Goal: Complete application form

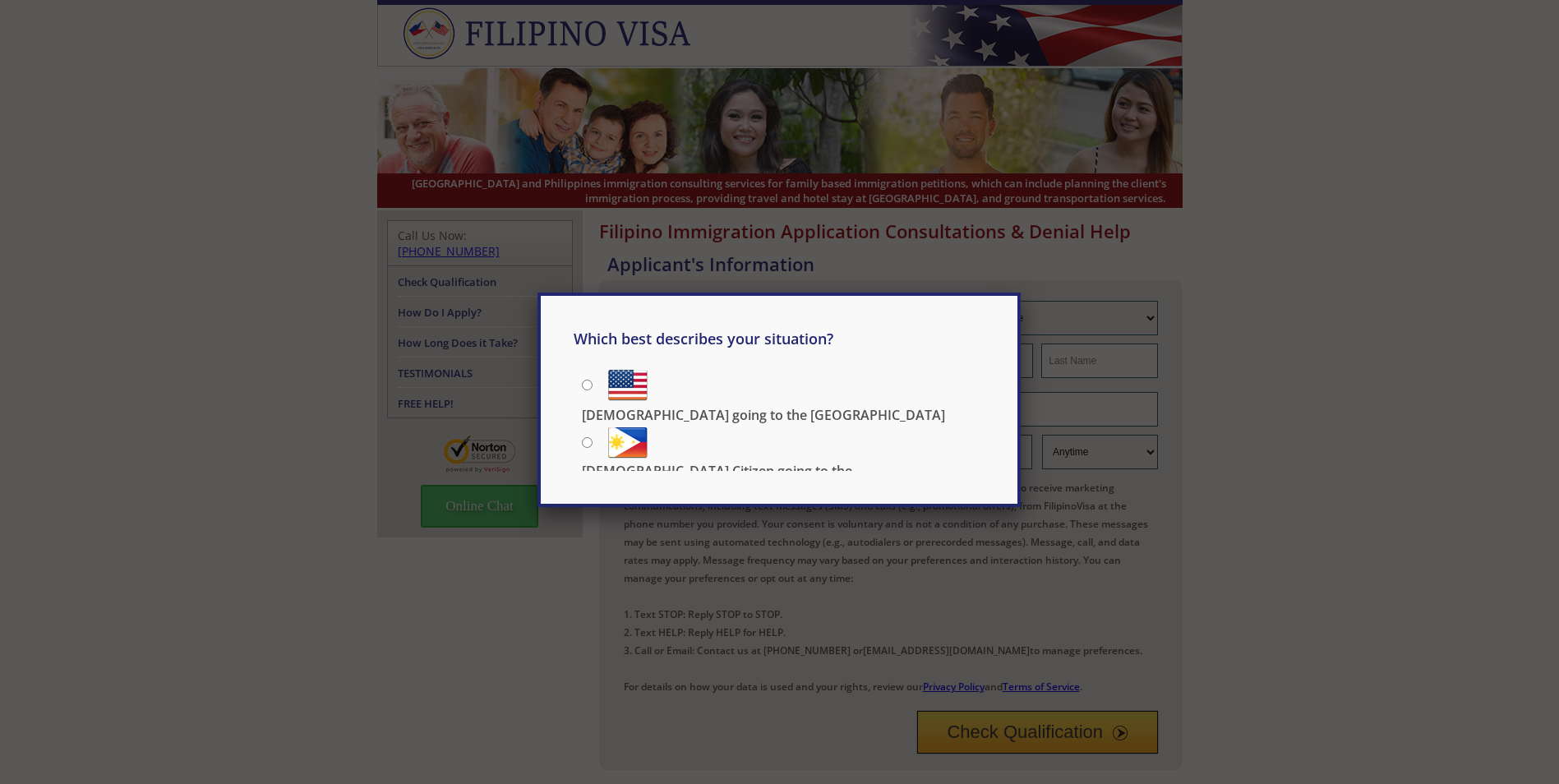
click at [591, 380] on input "[DEMOGRAPHIC_DATA] going to the [GEOGRAPHIC_DATA]" at bounding box center [587, 385] width 11 height 11
radio input "true"
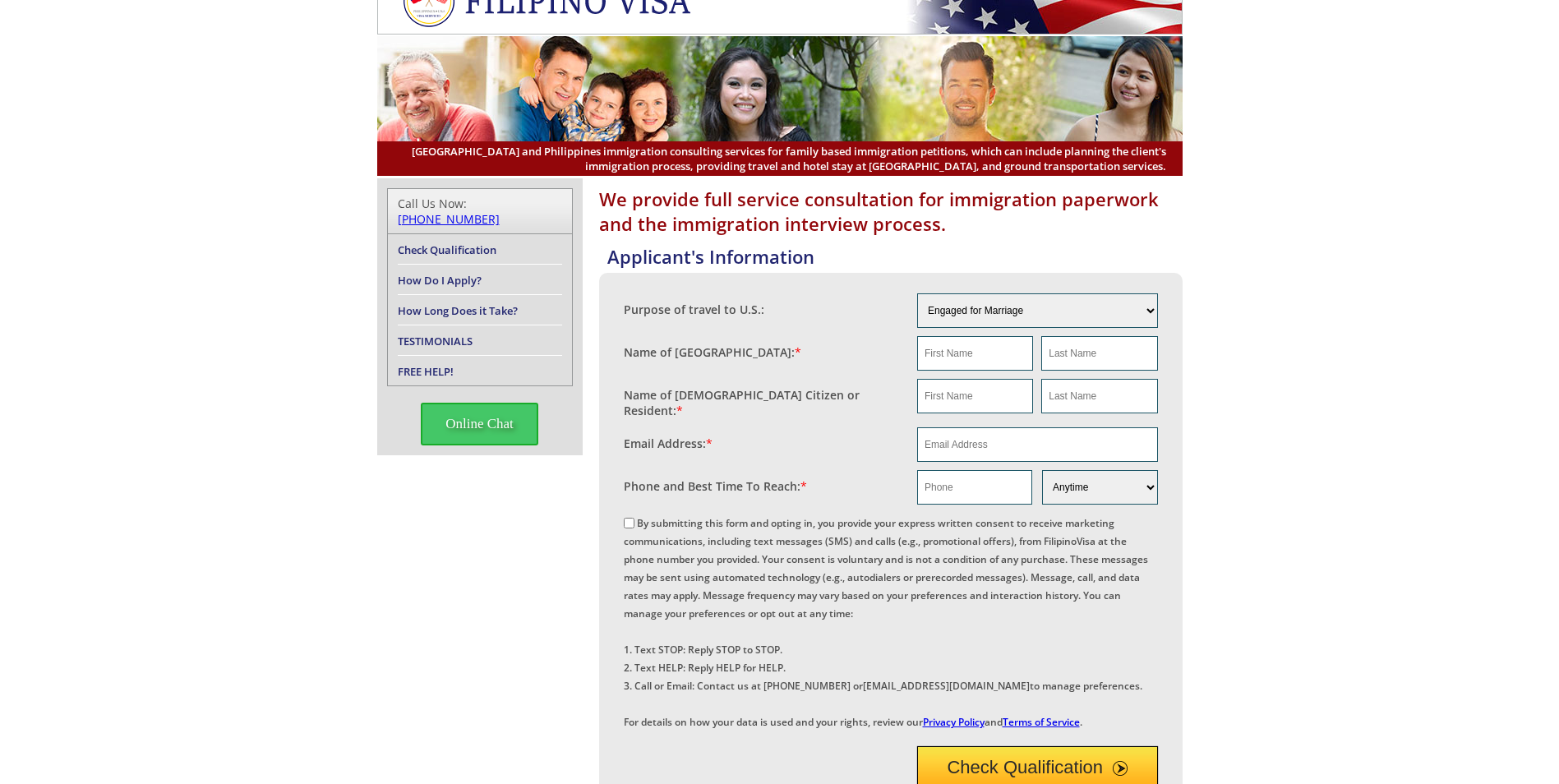
scroll to position [3, 0]
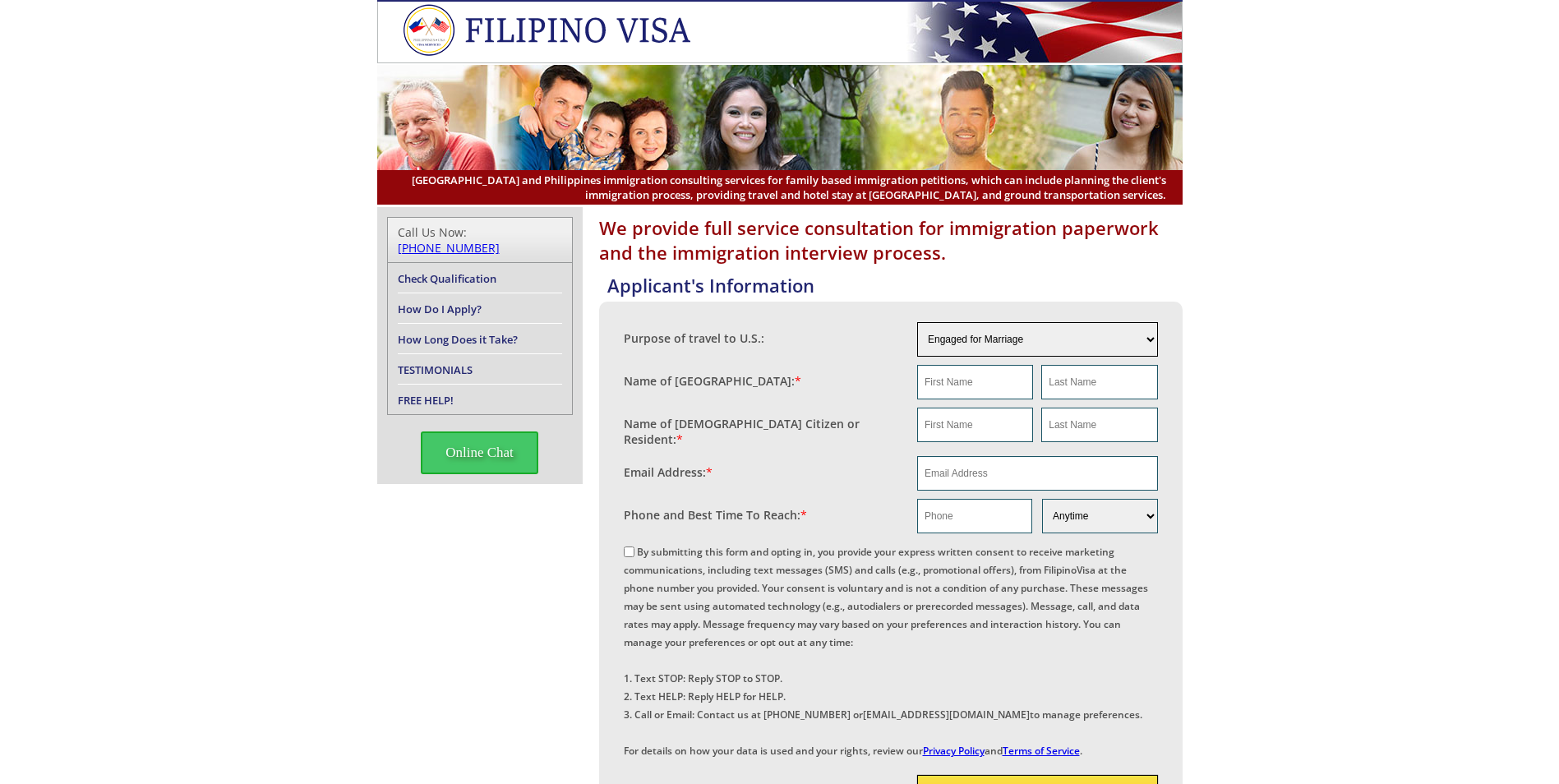
click at [996, 346] on select "Engaged for Marriage Already Married to [DEMOGRAPHIC_DATA] Citizen / Resident F…" at bounding box center [1037, 339] width 241 height 34
select select "2"
click at [917, 322] on select "Engaged for Marriage Already Married to [DEMOGRAPHIC_DATA] Citizen / Resident F…" at bounding box center [1037, 339] width 241 height 34
click at [991, 393] on input "text" at bounding box center [975, 381] width 116 height 34
type input "ZEBULUN"
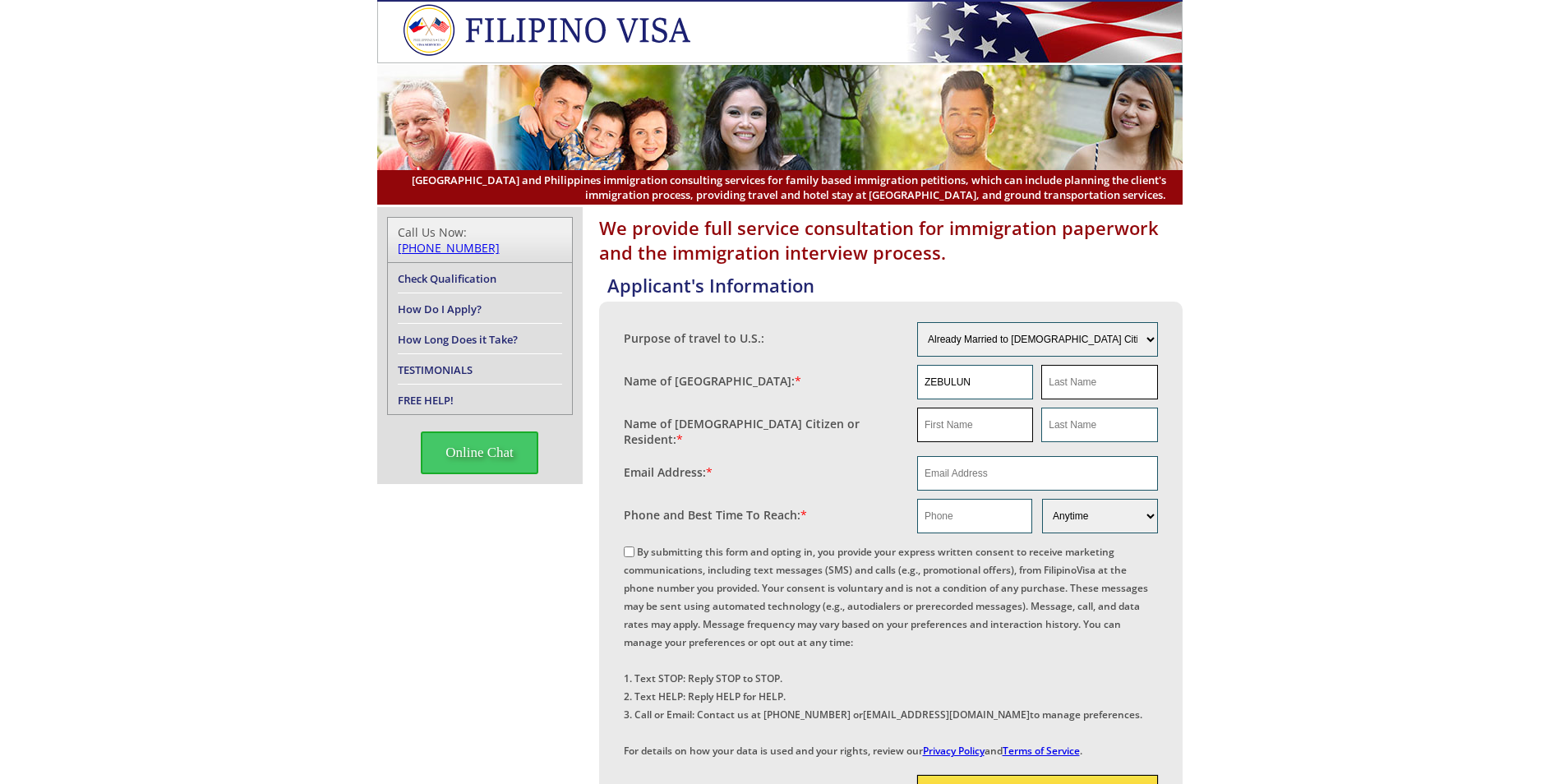
type input "[PERSON_NAME]"
type input "ZEBULUN"
type input "[PERSON_NAME]"
type input "[EMAIL_ADDRESS][DOMAIN_NAME]"
type input "1206226084"
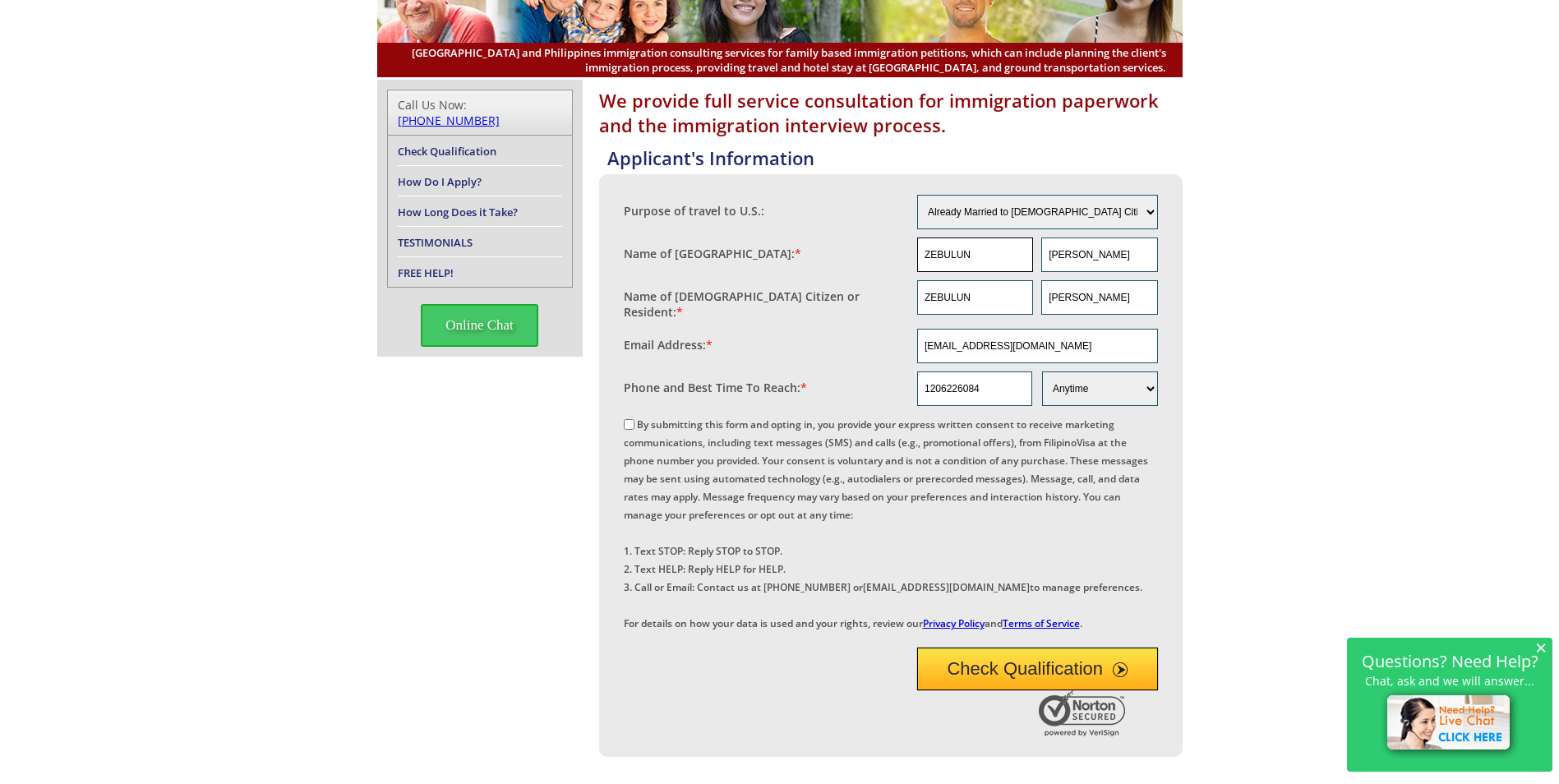
scroll to position [0, 0]
